Goal: Task Accomplishment & Management: Use online tool/utility

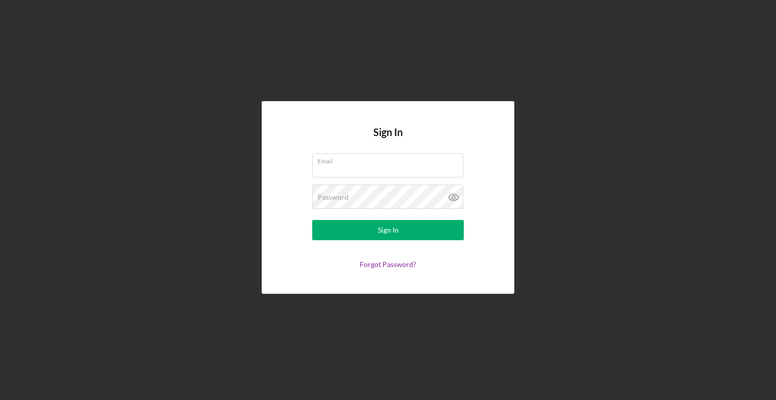
type input "[EMAIL_ADDRESS][DOMAIN_NAME]"
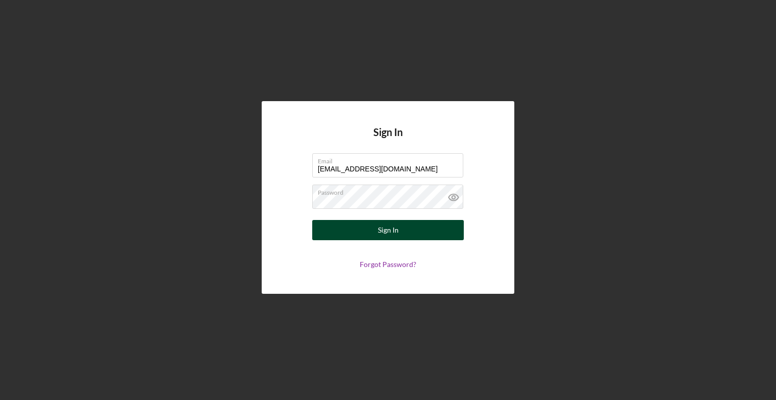
click at [394, 232] on div "Sign In" at bounding box center [388, 230] width 21 height 20
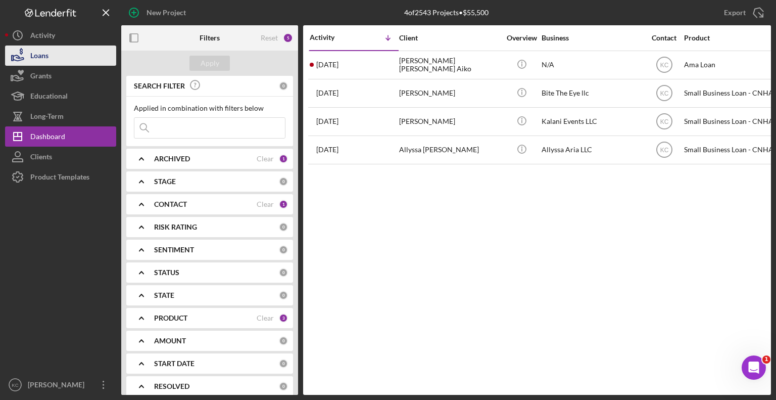
click at [44, 54] on div "Loans" at bounding box center [39, 56] width 18 height 23
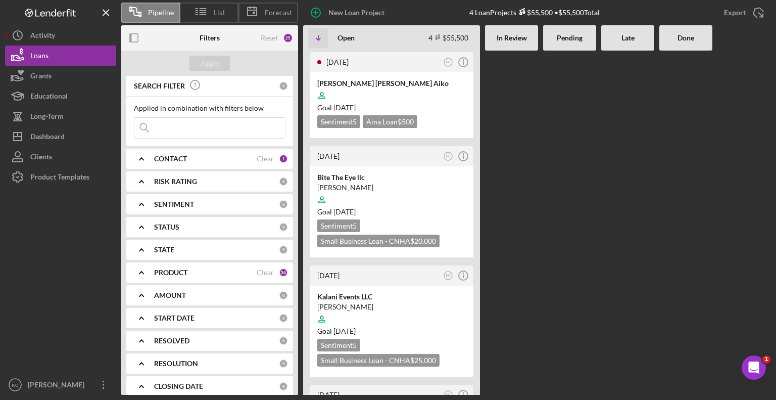
click at [213, 159] on div "CONTACT" at bounding box center [205, 159] width 103 height 8
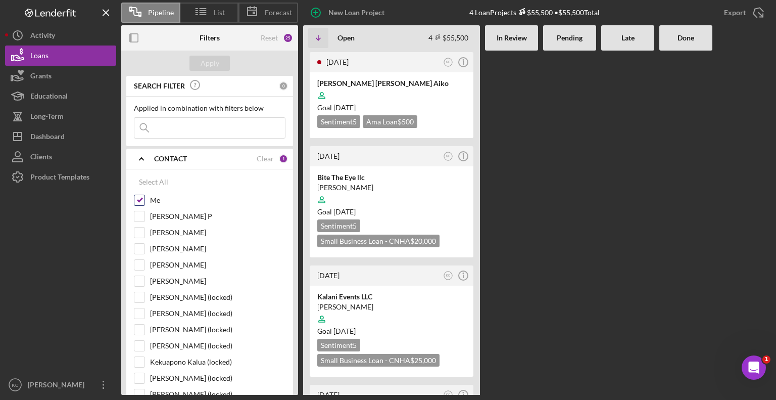
click at [139, 201] on input "Me" at bounding box center [139, 200] width 10 height 10
checkbox input "false"
click at [142, 249] on input "[PERSON_NAME]" at bounding box center [139, 248] width 10 height 10
checkbox input "true"
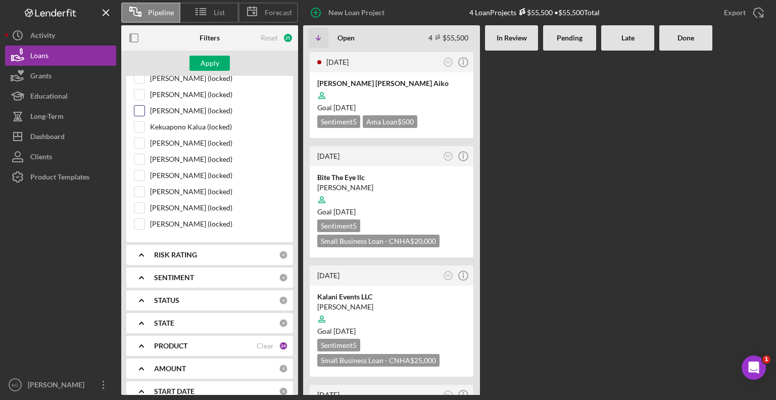
scroll to position [335, 0]
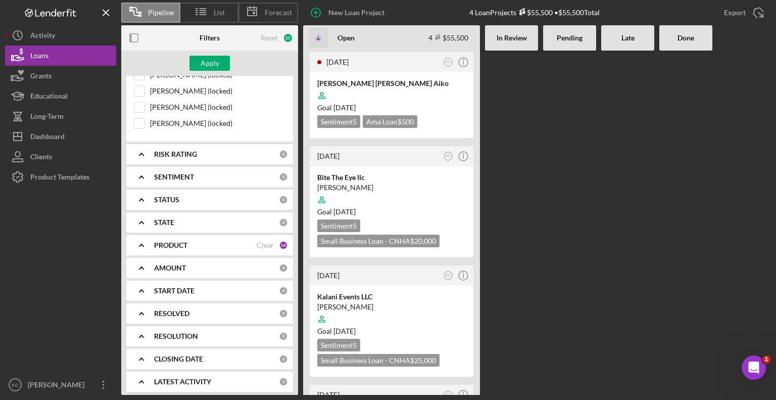
click at [223, 235] on div "PRODUCT Clear 24" at bounding box center [221, 245] width 134 height 20
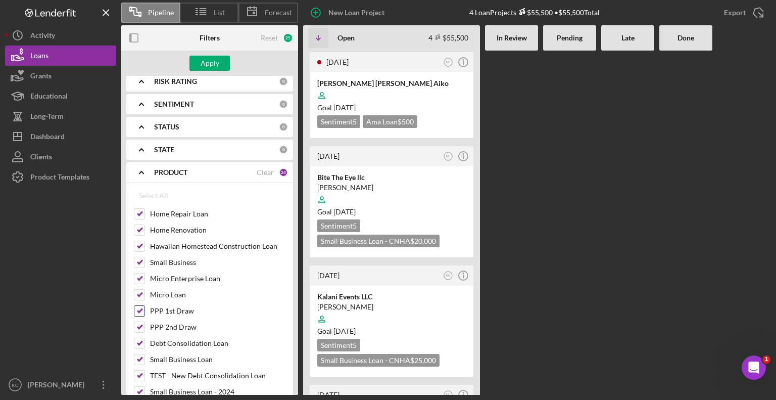
scroll to position [487, 0]
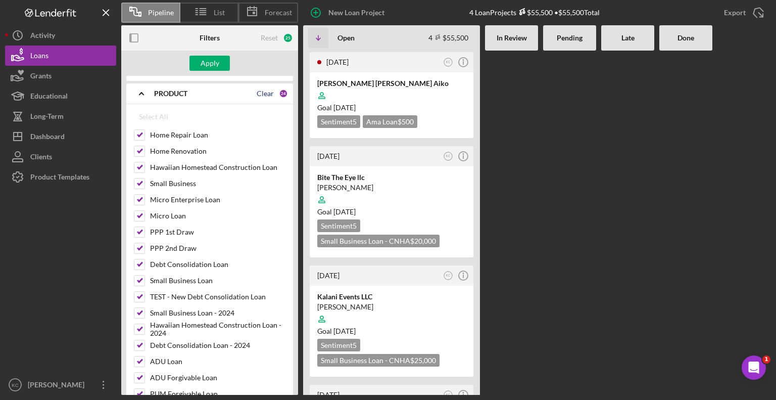
click at [269, 90] on div "Clear" at bounding box center [265, 93] width 17 height 8
checkbox input "false"
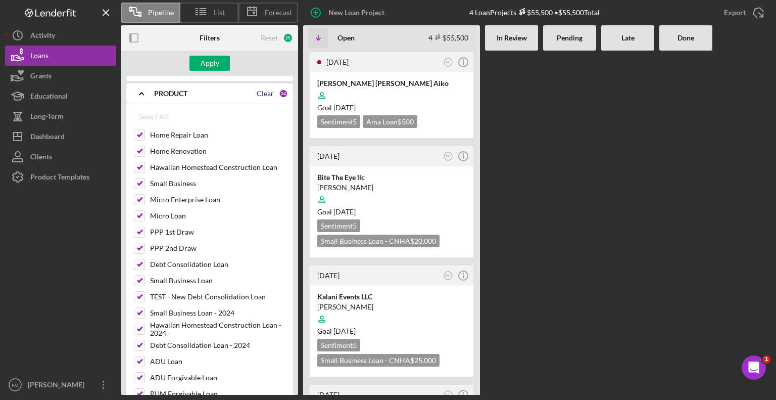
checkbox input "false"
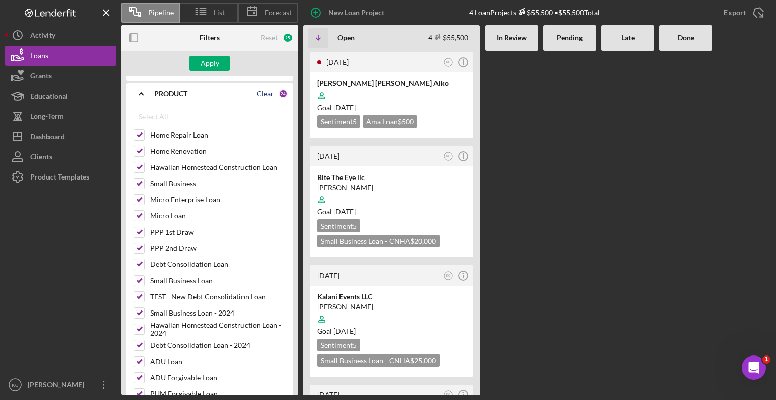
checkbox input "false"
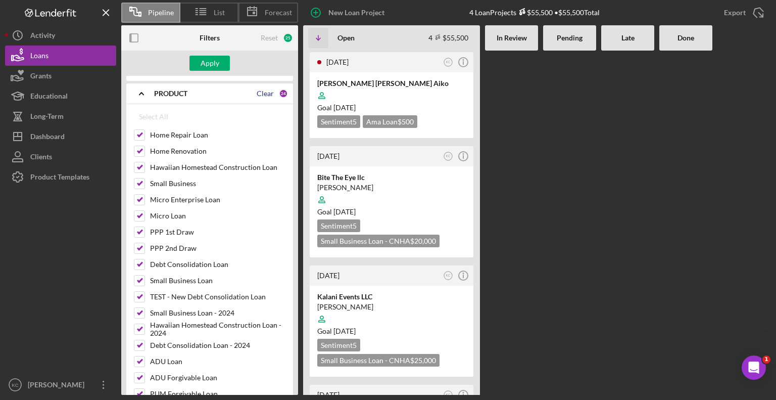
checkbox input "false"
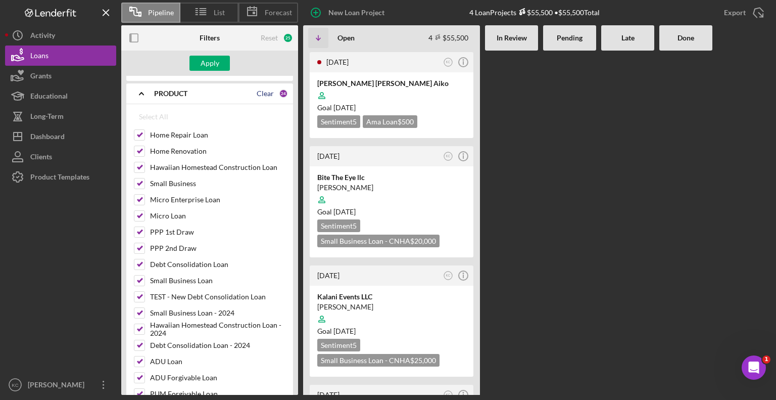
checkbox input "false"
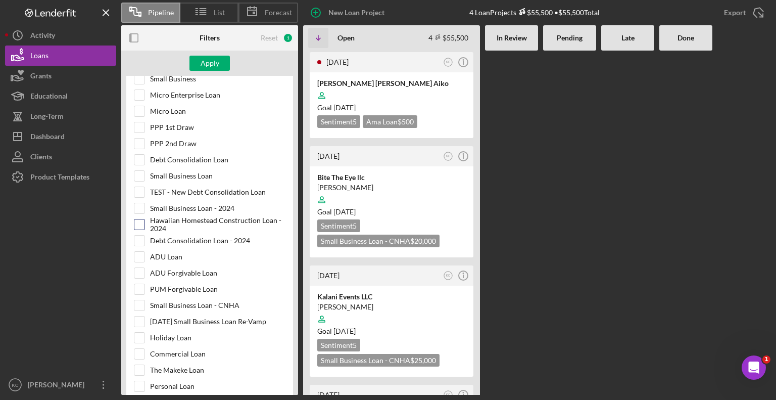
scroll to position [638, 0]
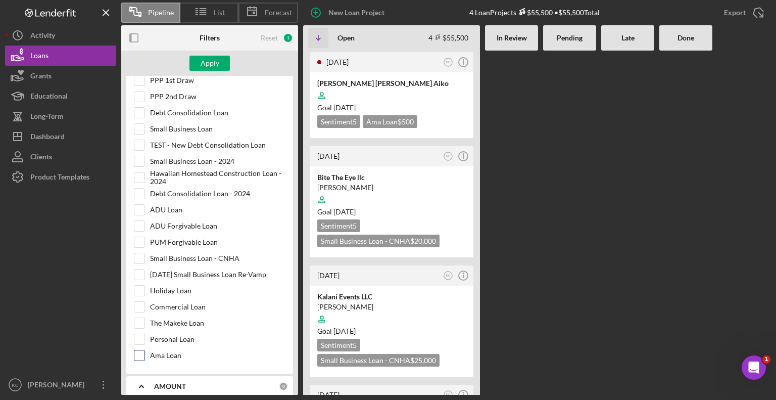
click at [136, 350] on input "Ama Loan" at bounding box center [139, 355] width 10 height 10
checkbox input "true"
click at [214, 65] on div "Apply" at bounding box center [210, 63] width 19 height 15
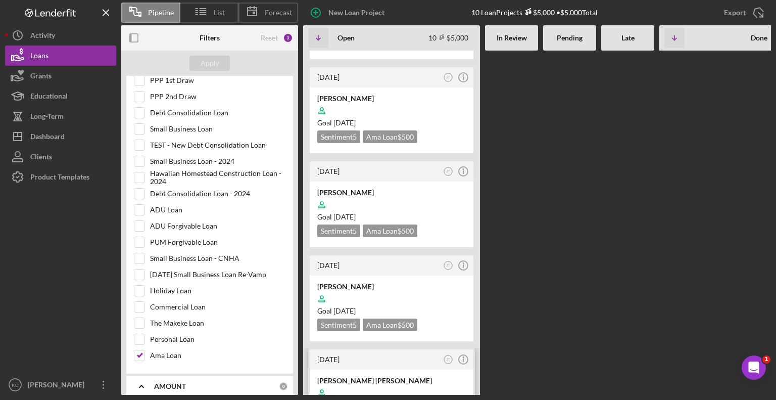
scroll to position [597, 0]
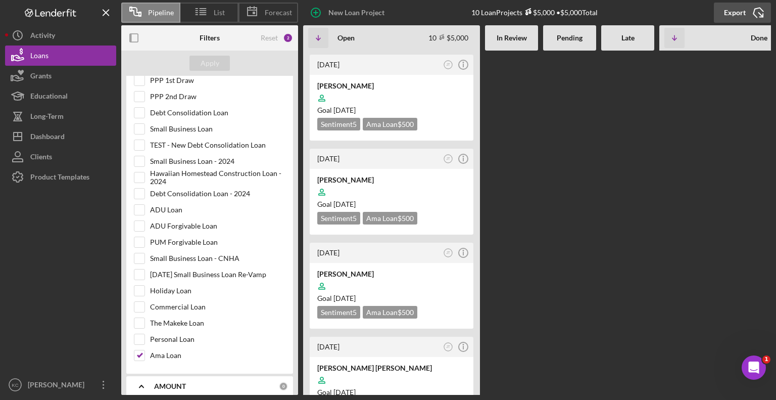
click at [746, 7] on icon "Icon/Export" at bounding box center [758, 12] width 25 height 25
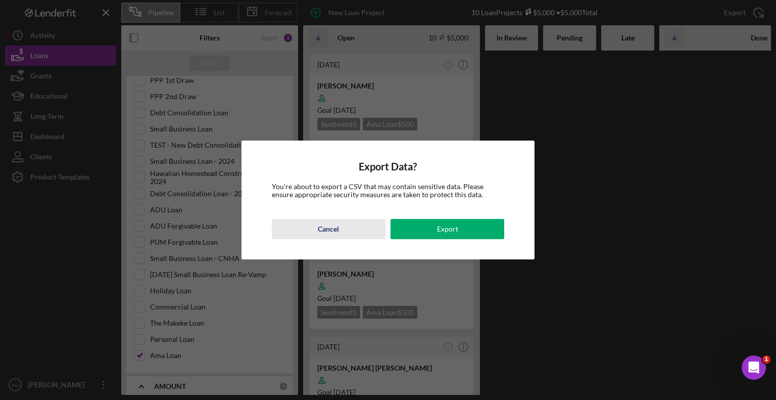
click at [345, 225] on button "Cancel" at bounding box center [329, 229] width 114 height 20
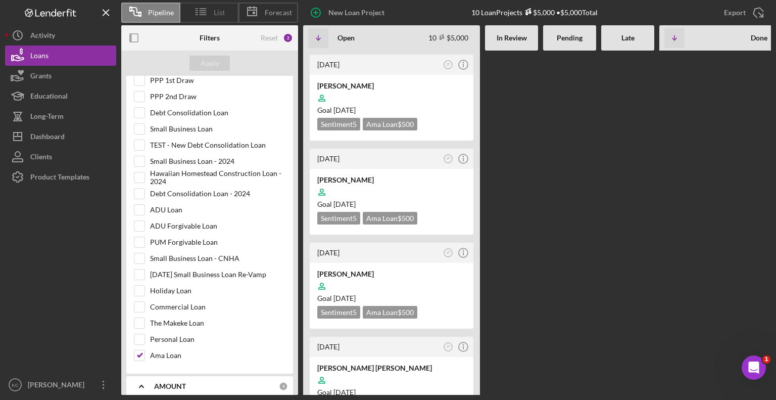
click at [218, 14] on span "List" at bounding box center [219, 13] width 11 height 8
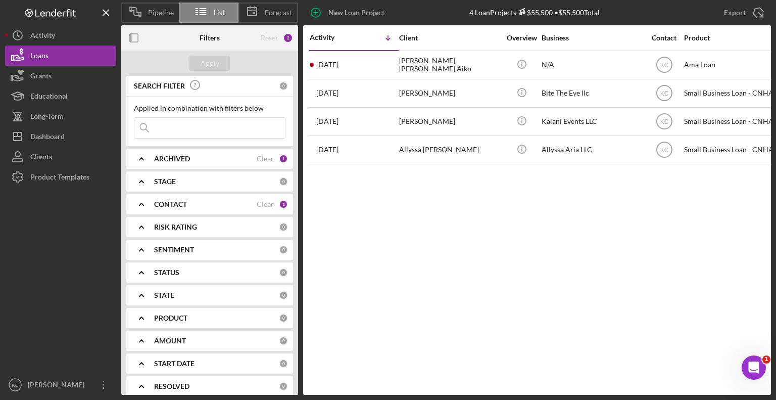
click at [208, 157] on div "ARCHIVED" at bounding box center [205, 159] width 103 height 8
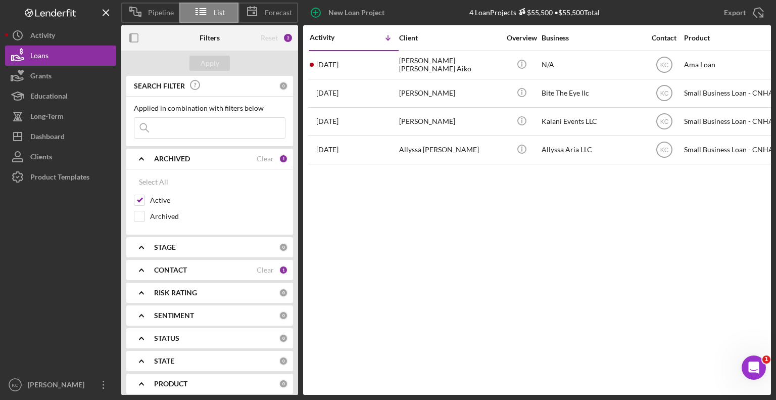
click at [208, 157] on div "ARCHIVED" at bounding box center [205, 159] width 103 height 8
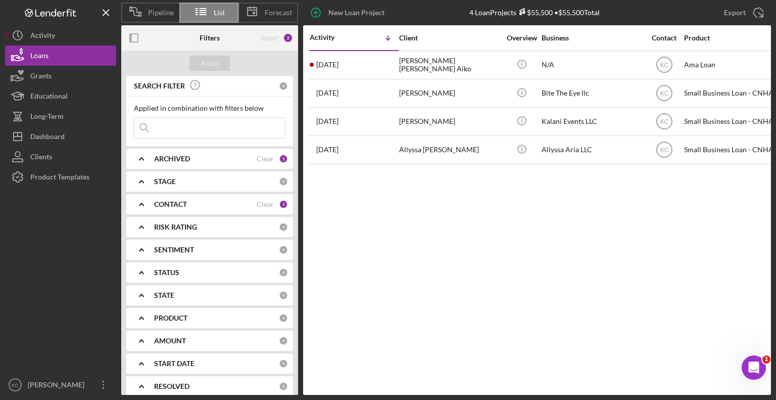
click at [210, 202] on div "CONTACT" at bounding box center [205, 204] width 103 height 8
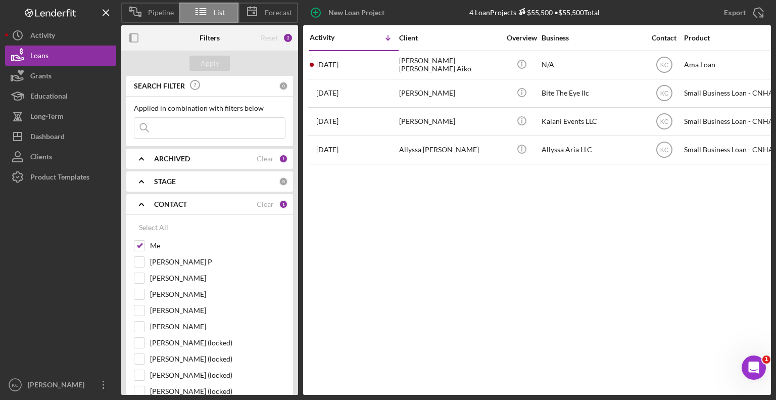
click at [210, 202] on div "CONTACT" at bounding box center [205, 204] width 103 height 8
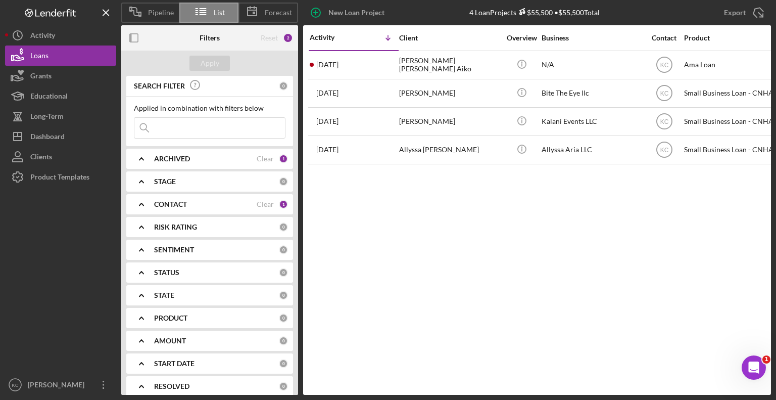
click at [210, 202] on div "CONTACT" at bounding box center [205, 204] width 103 height 8
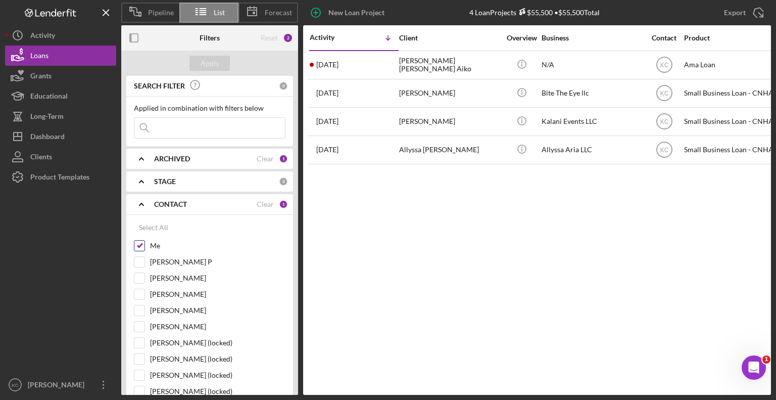
click at [135, 244] on input "Me" at bounding box center [139, 245] width 10 height 10
checkbox input "false"
click at [141, 289] on input "[PERSON_NAME]" at bounding box center [139, 294] width 10 height 10
checkbox input "true"
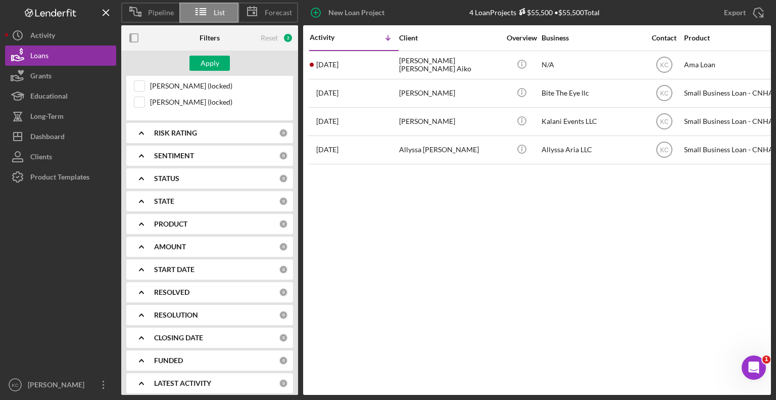
scroll to position [404, 0]
click at [148, 222] on icon "Icon/Expander" at bounding box center [141, 221] width 25 height 25
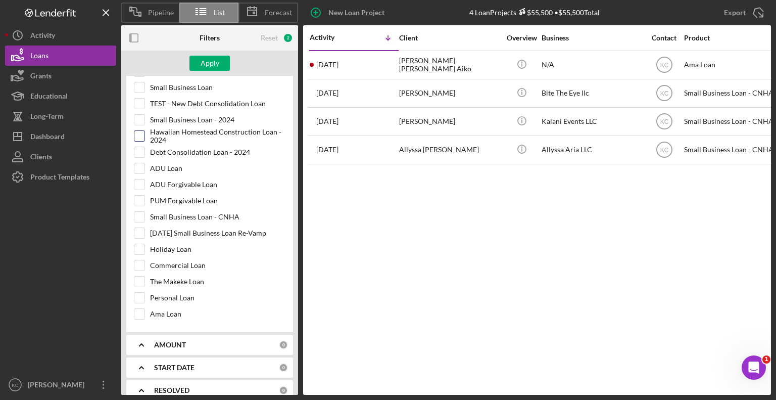
scroll to position [820, 0]
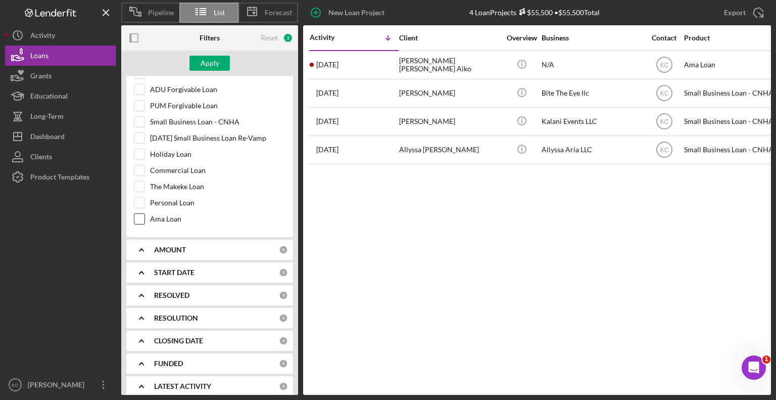
click at [139, 213] on div at bounding box center [139, 218] width 11 height 11
click at [132, 210] on div "Select All Home Repair Loan Home Renovation Hawaiian Homestead Construction Loa…" at bounding box center [209, 26] width 167 height 421
click at [137, 214] on input "Ama Loan" at bounding box center [139, 219] width 10 height 10
checkbox input "true"
click at [208, 58] on div "Apply" at bounding box center [210, 63] width 19 height 15
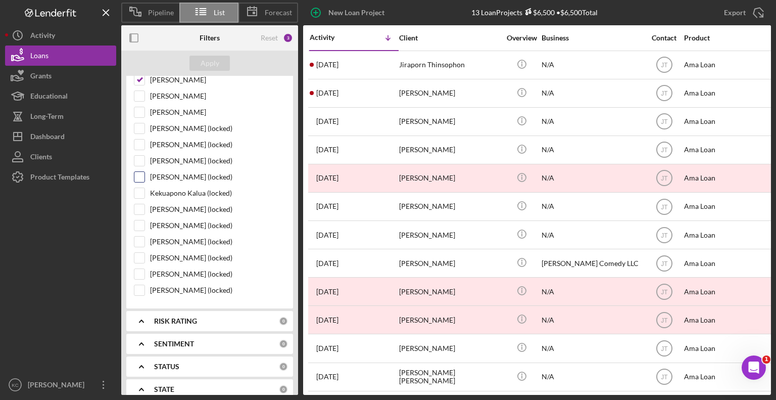
scroll to position [12, 0]
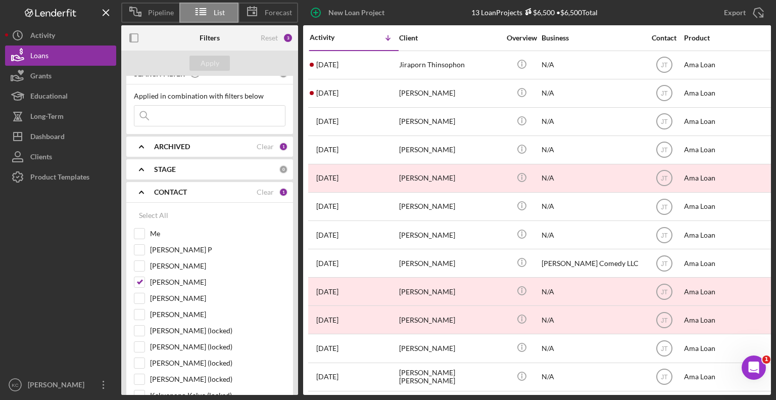
click at [182, 147] on b "ARCHIVED" at bounding box center [172, 146] width 36 height 8
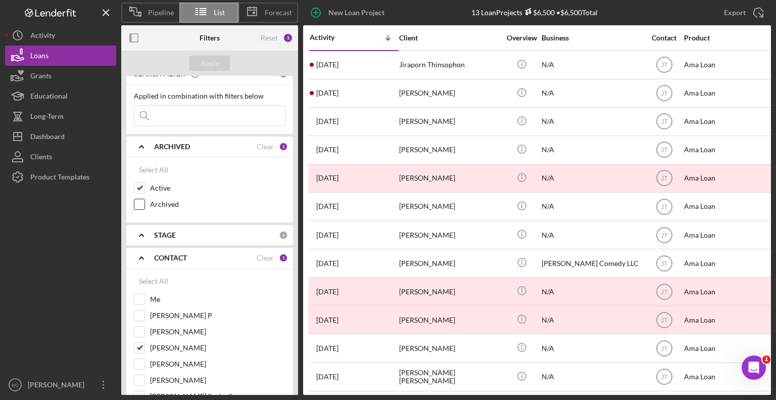
click at [134, 199] on input "Archived" at bounding box center [139, 204] width 10 height 10
checkbox input "true"
click at [208, 67] on div "Apply" at bounding box center [210, 63] width 19 height 15
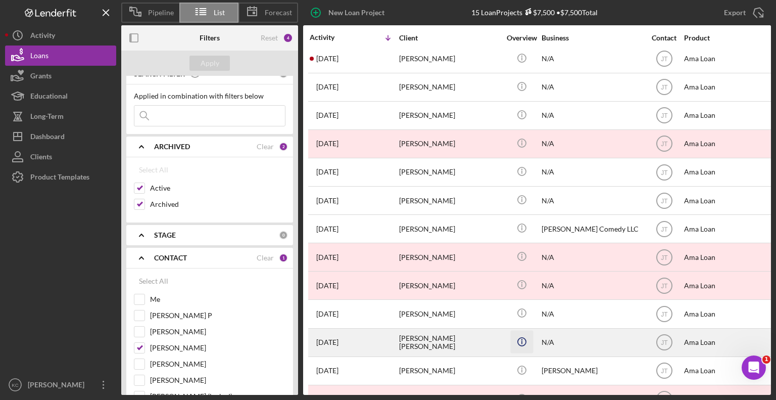
scroll to position [0, 0]
